Goal: Information Seeking & Learning: Learn about a topic

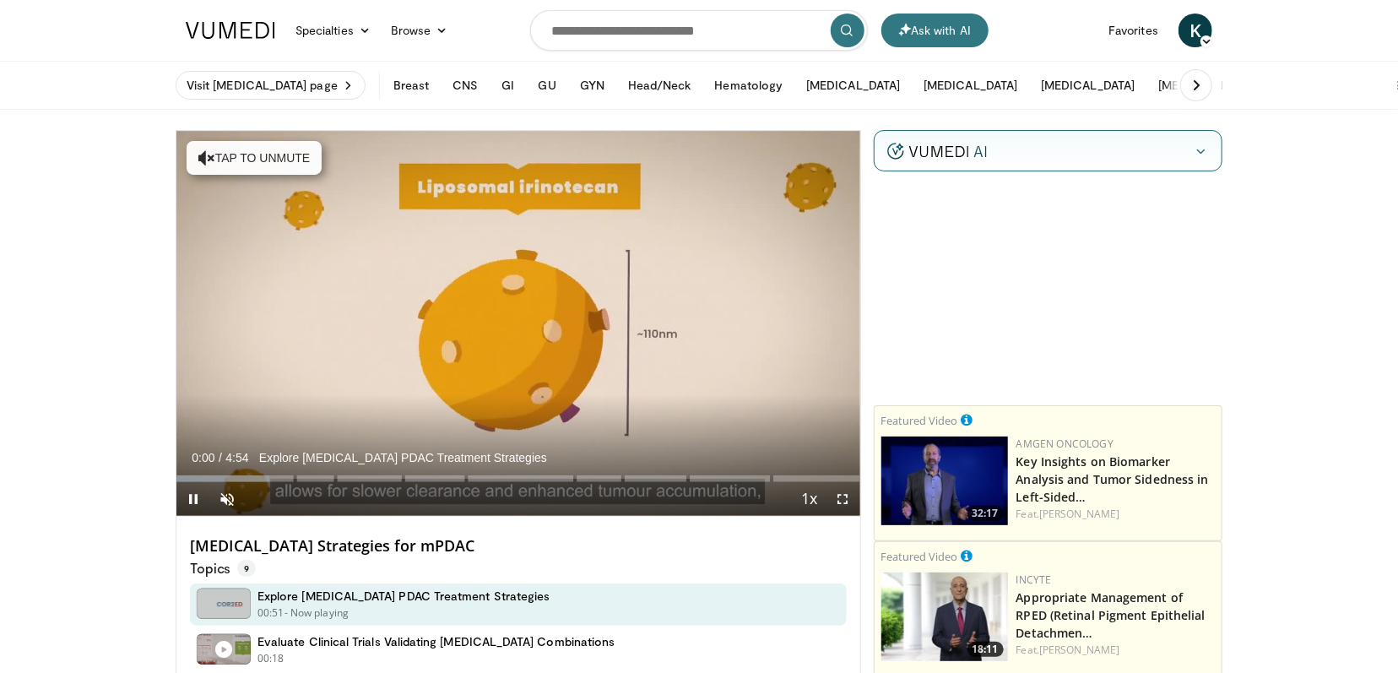
click at [999, 147] on div "Hide" at bounding box center [1048, 151] width 347 height 41
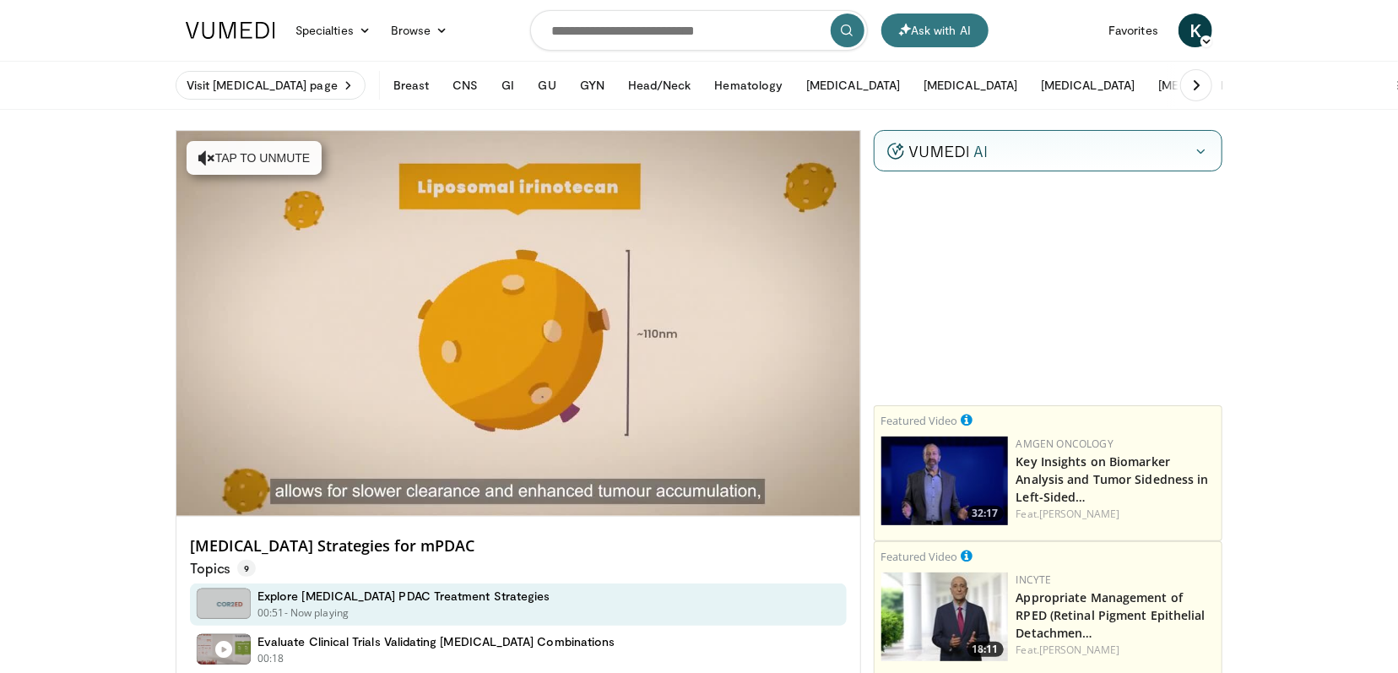
click at [1195, 149] on icon "button" at bounding box center [1201, 151] width 14 height 14
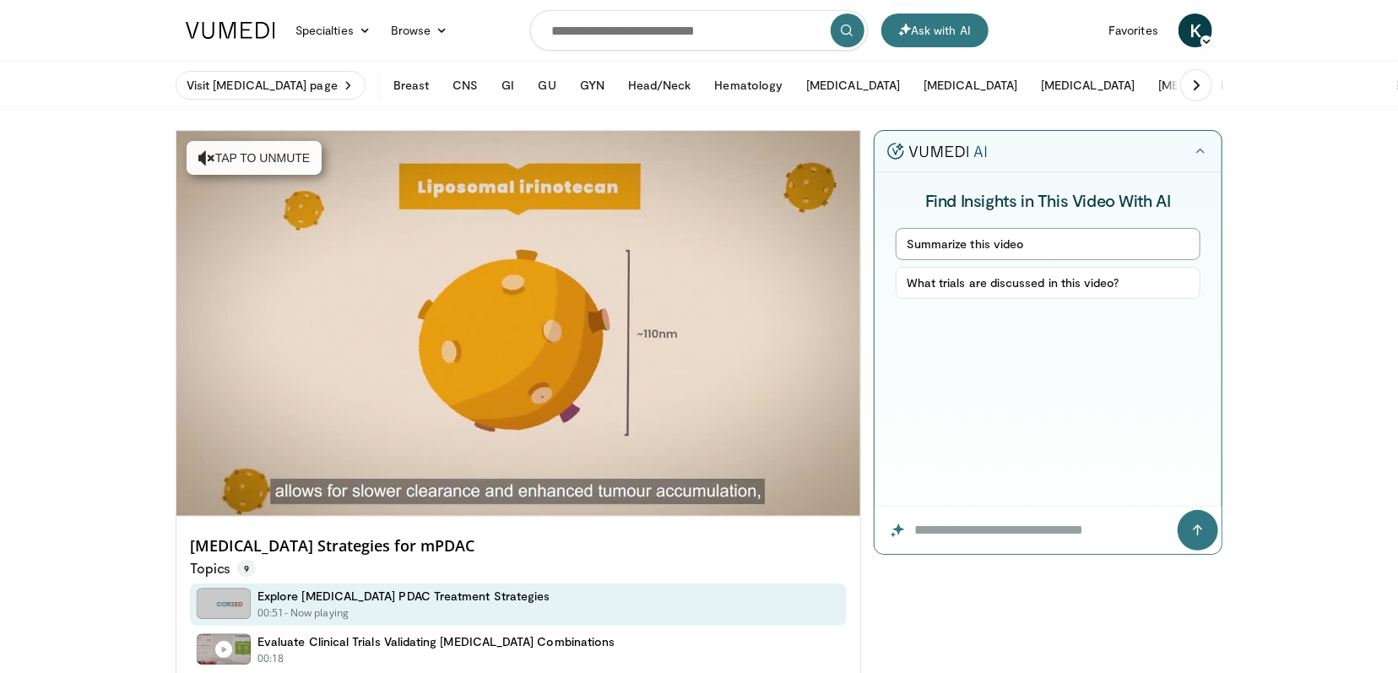
click at [956, 241] on button "Summarize this video" at bounding box center [1048, 244] width 305 height 32
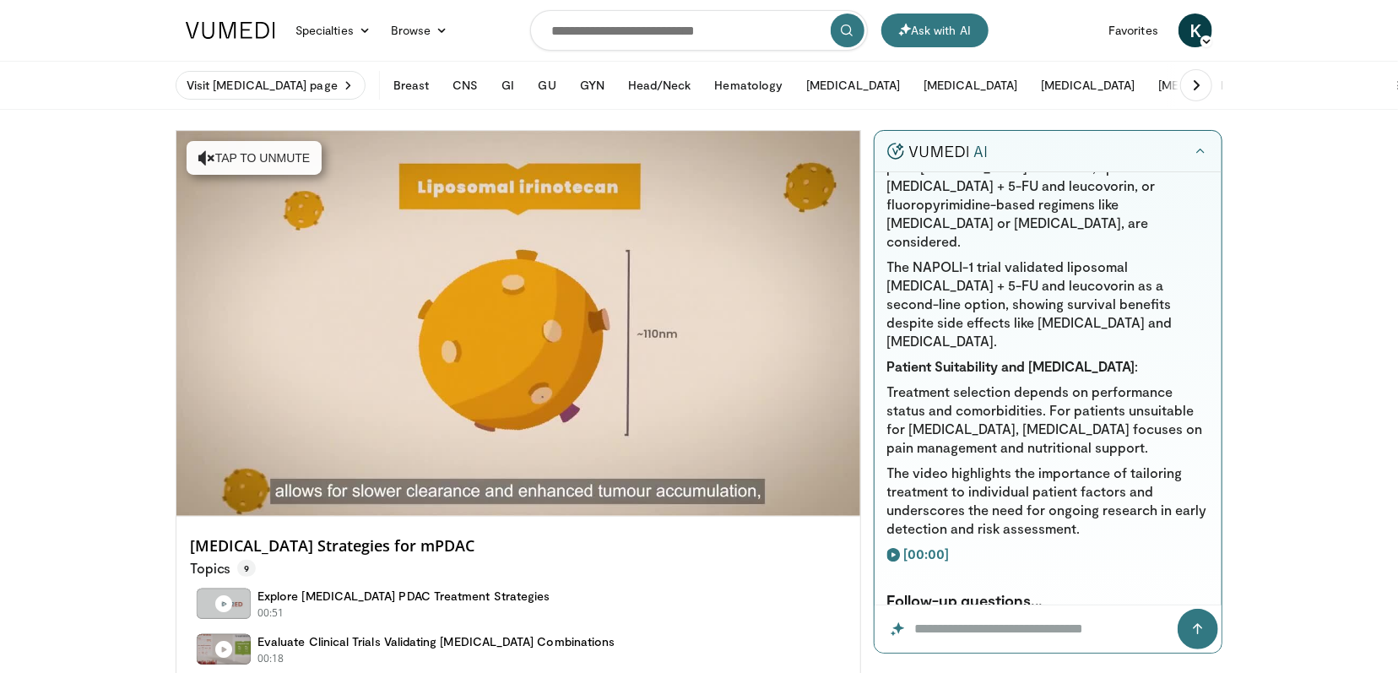
scroll to position [1097, 0]
